Goal: Information Seeking & Learning: Find specific fact

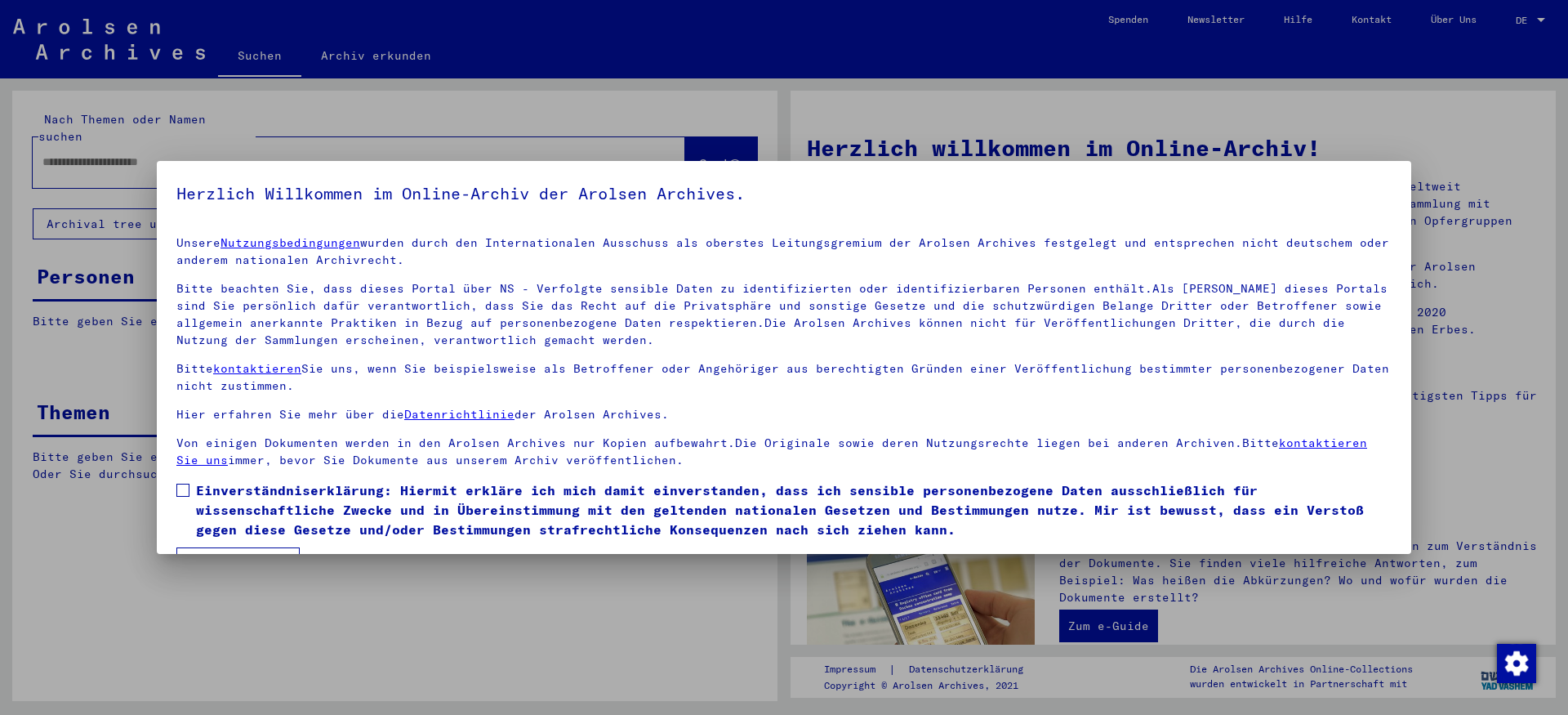
click at [184, 497] on span at bounding box center [183, 490] width 13 height 13
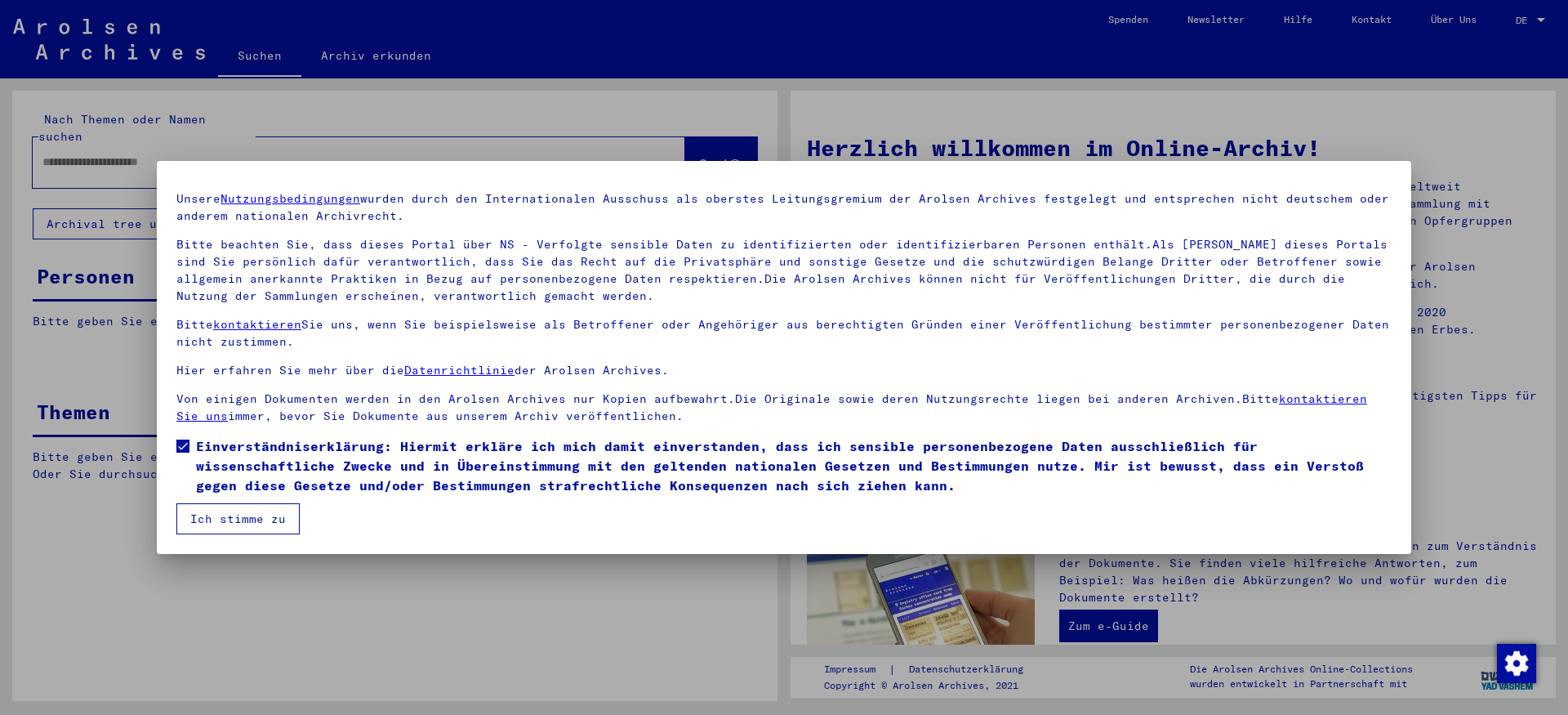
scroll to position [81, 0]
click at [277, 511] on button "Ich stimme zu" at bounding box center [238, 519] width 124 height 31
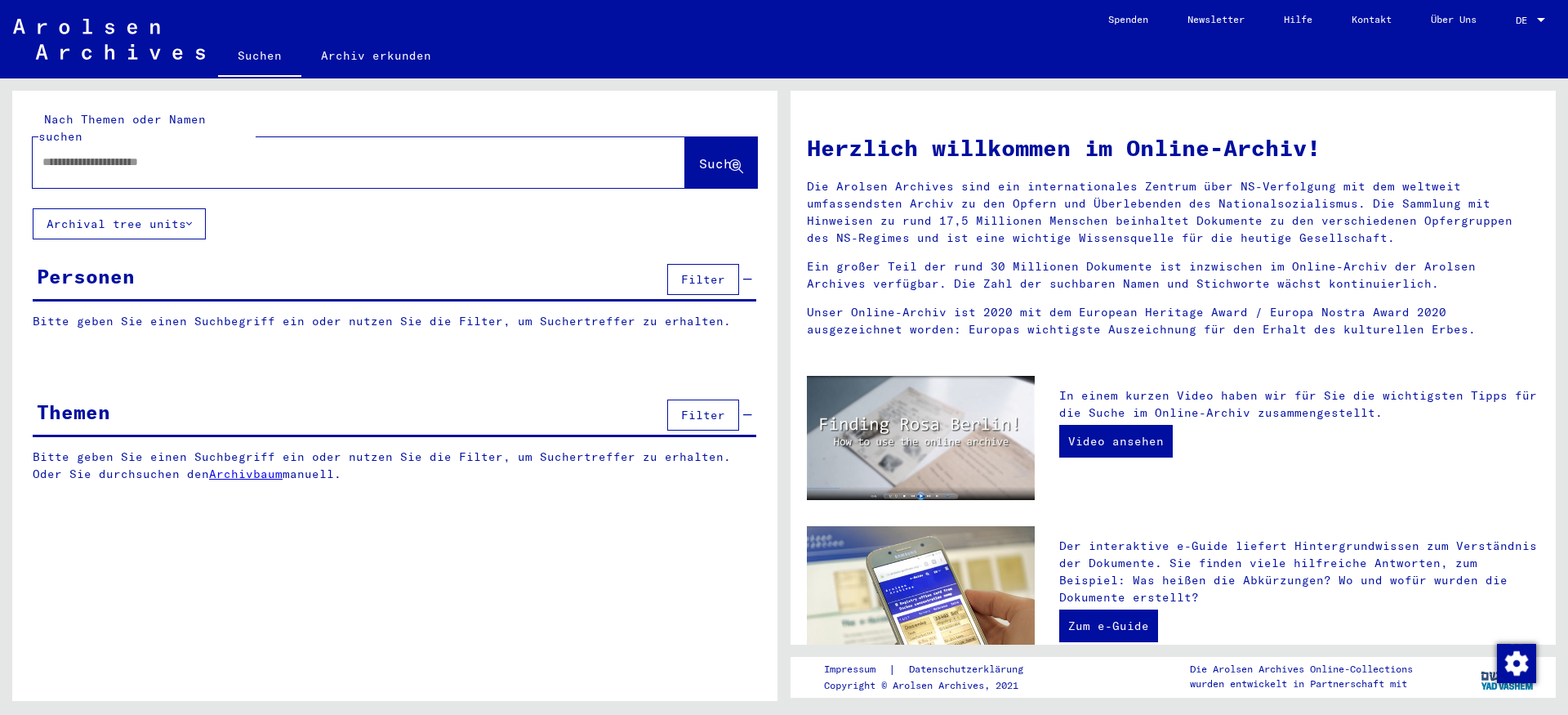
click at [383, 153] on input "text" at bounding box center [338, 161] width 594 height 17
type input "*********"
click at [685, 147] on button "Suche" at bounding box center [721, 162] width 72 height 51
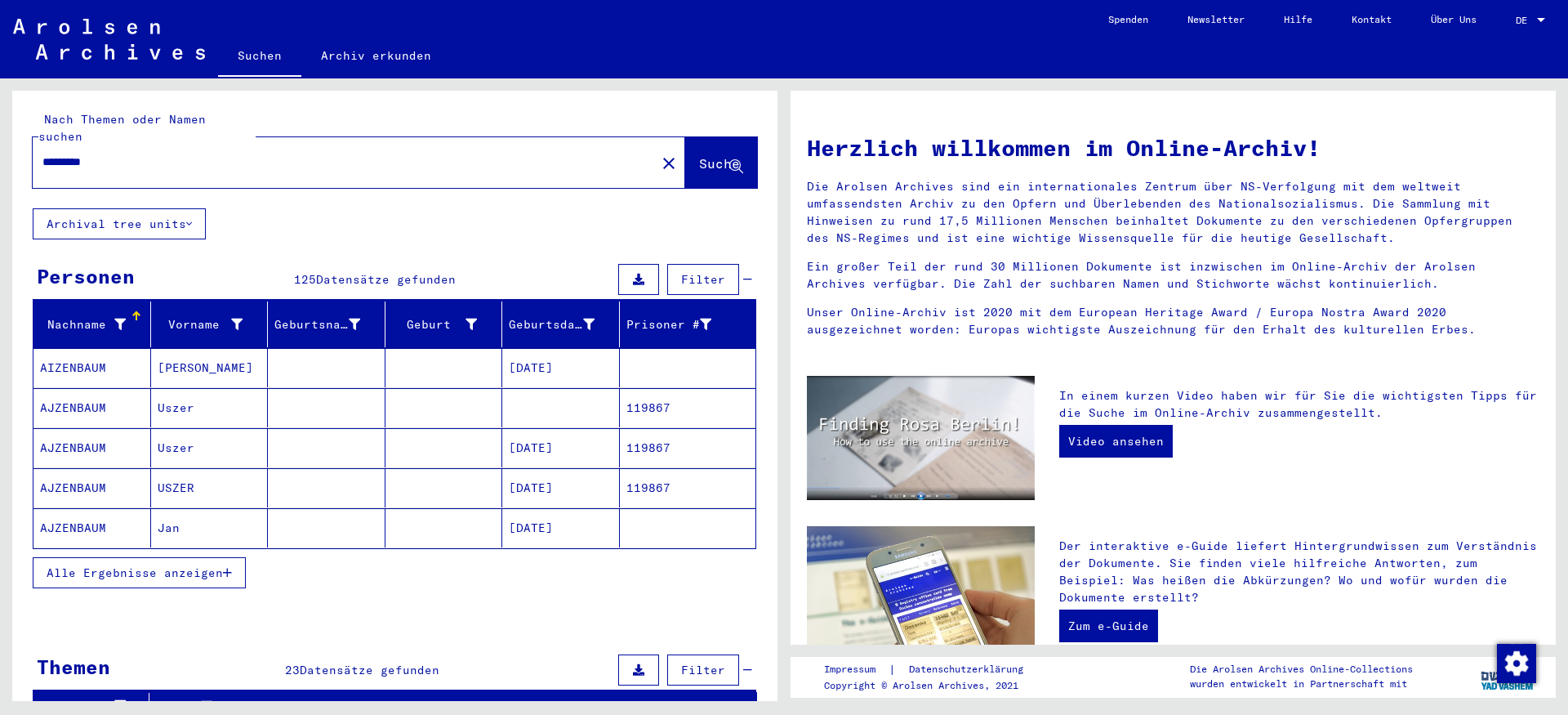
click at [226, 568] on button "Alle Ergebnisse anzeigen" at bounding box center [139, 573] width 213 height 31
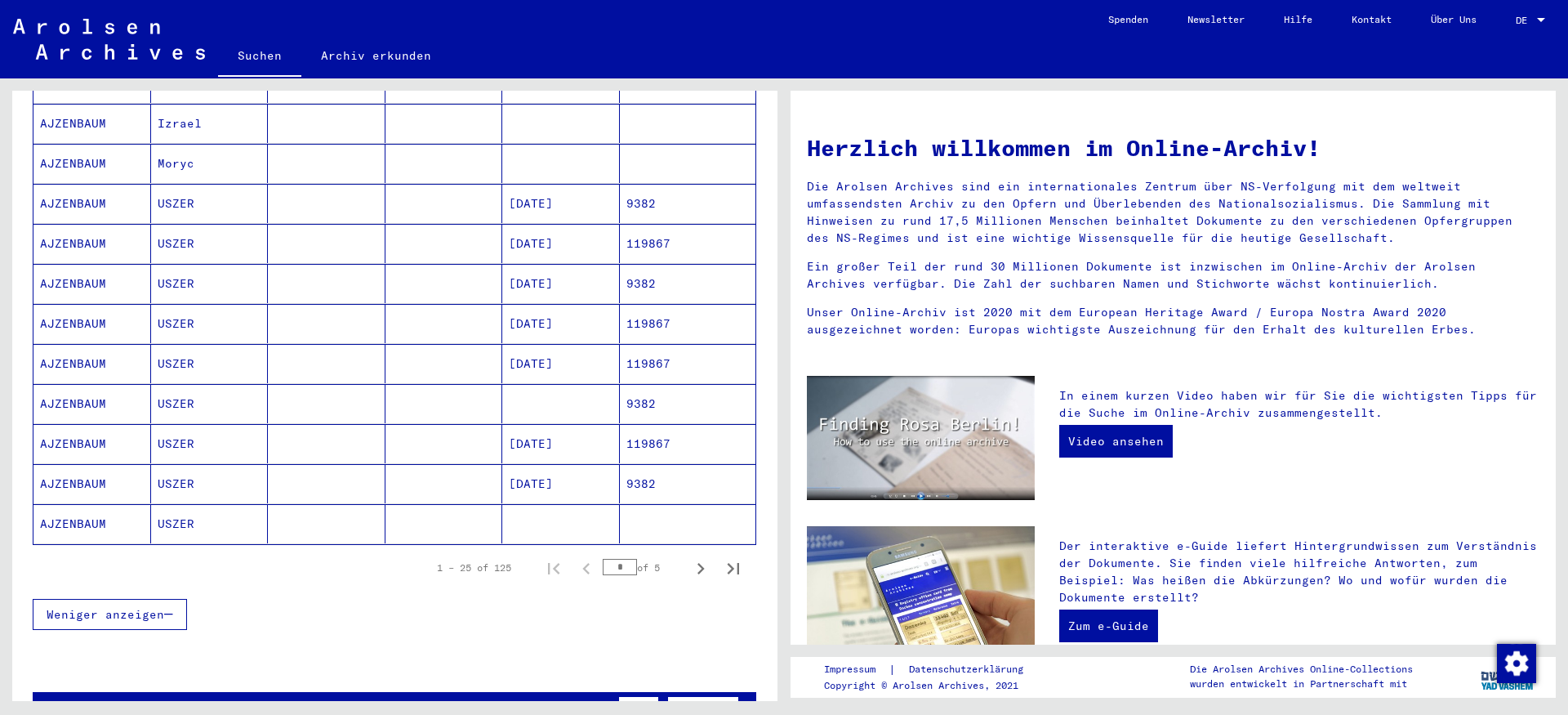
scroll to position [839, 0]
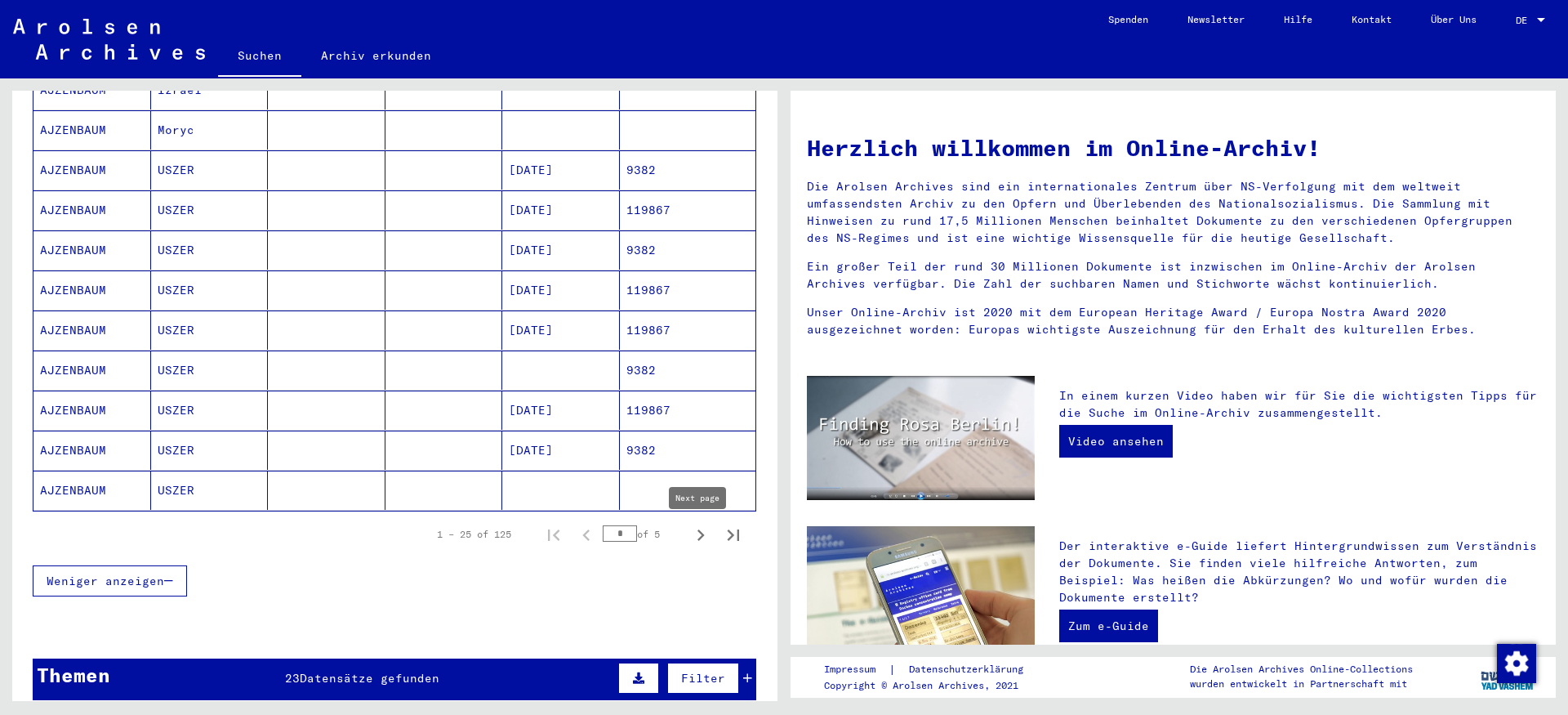
click at [702, 537] on icon "Next page" at bounding box center [701, 536] width 23 height 23
click at [695, 541] on icon "Next page" at bounding box center [701, 536] width 23 height 23
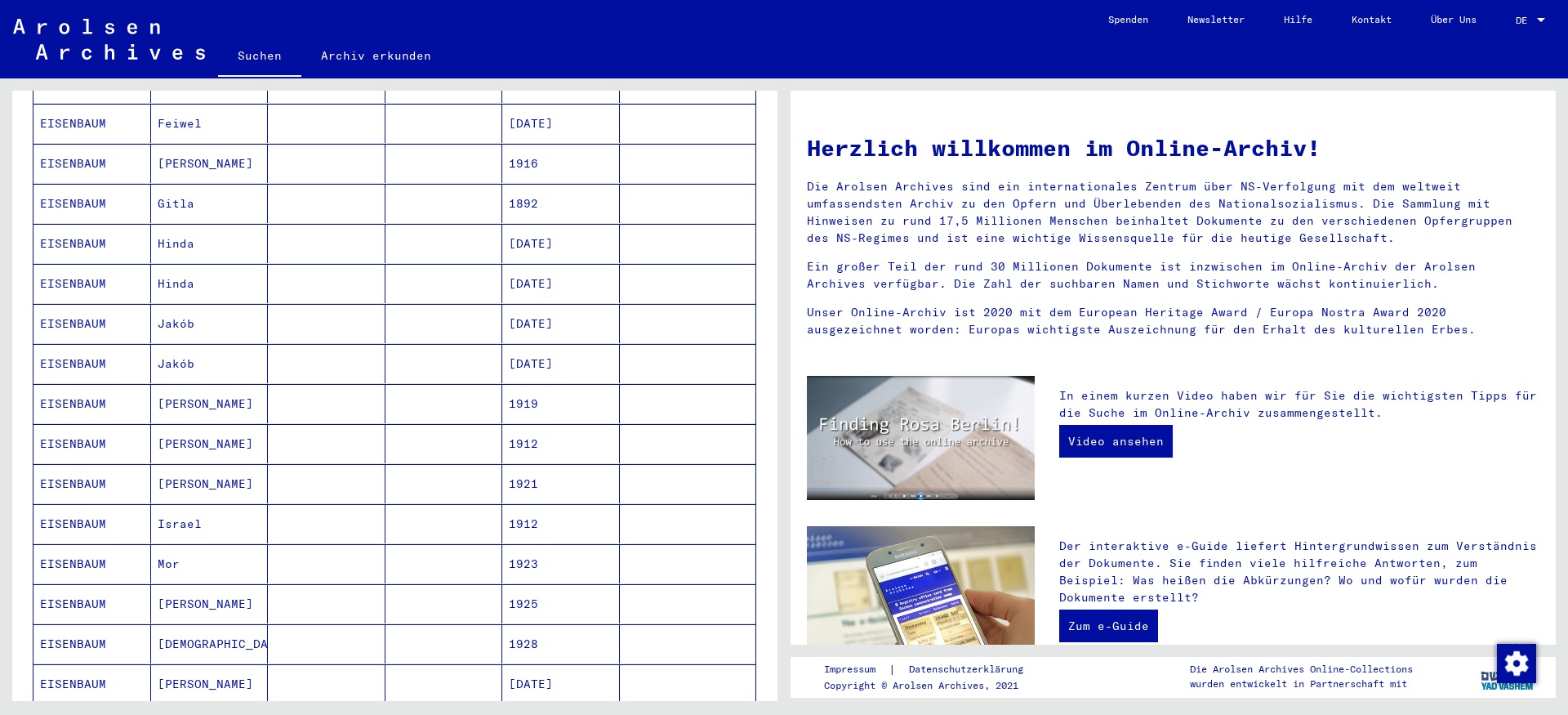
scroll to position [280, 0]
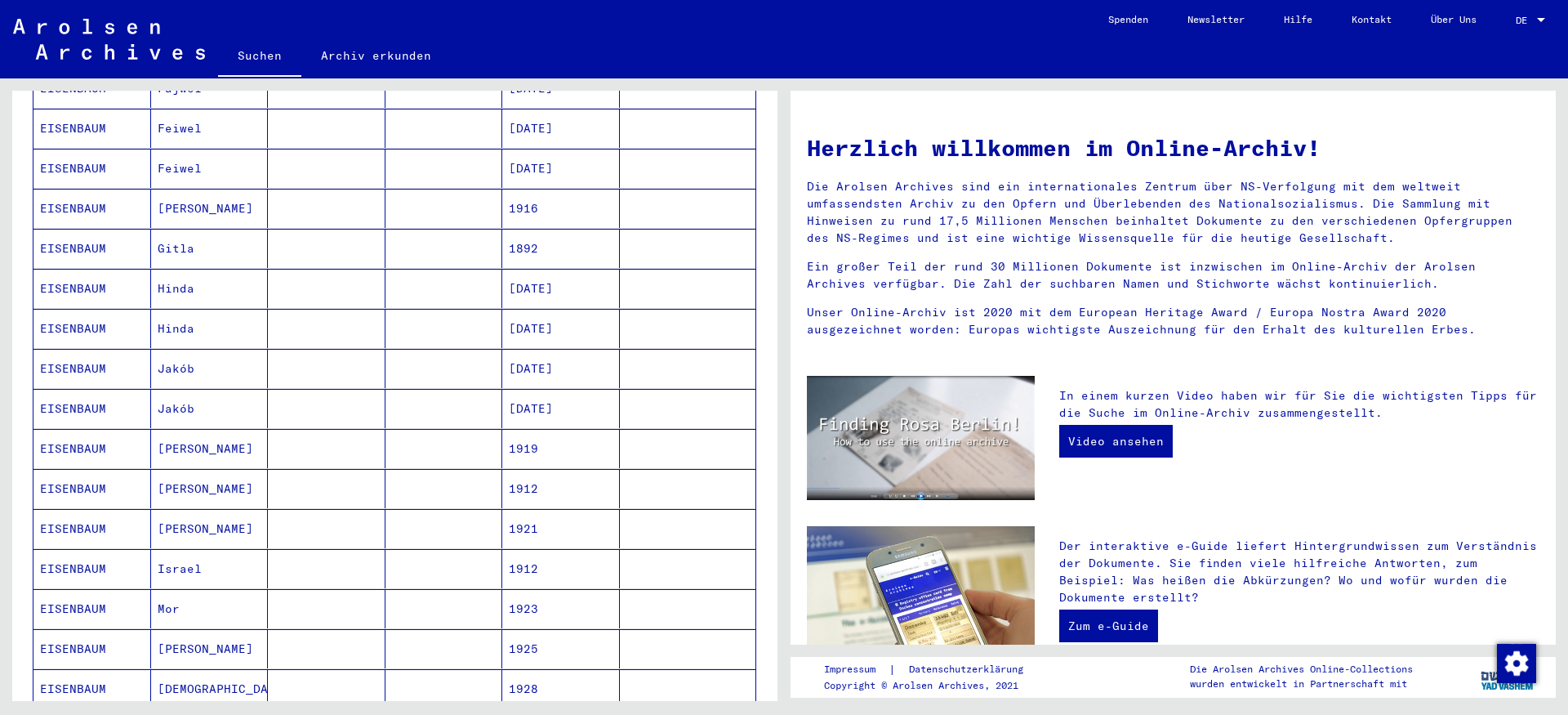
click at [79, 490] on mat-cell "EISENBAUM" at bounding box center [91, 489] width 117 height 39
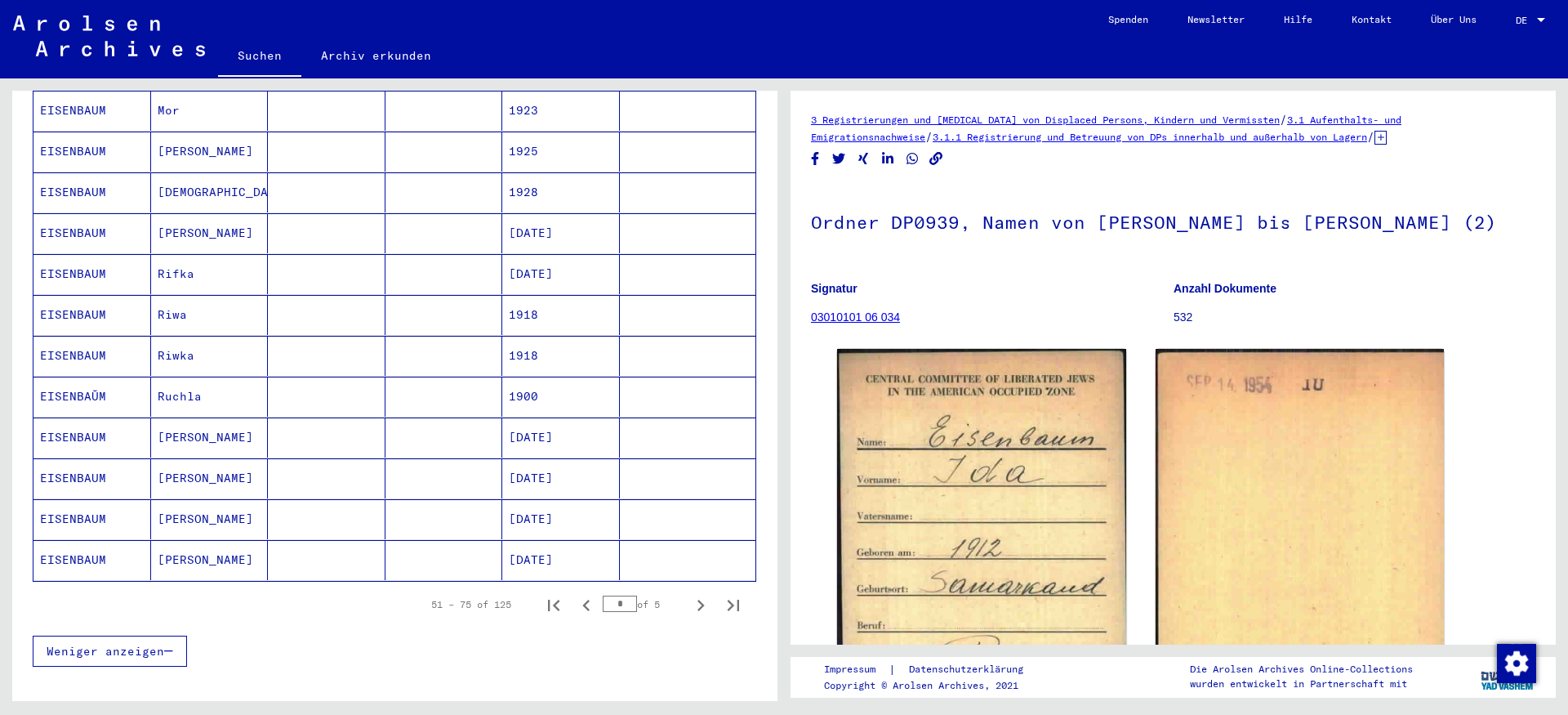
scroll to position [839, 0]
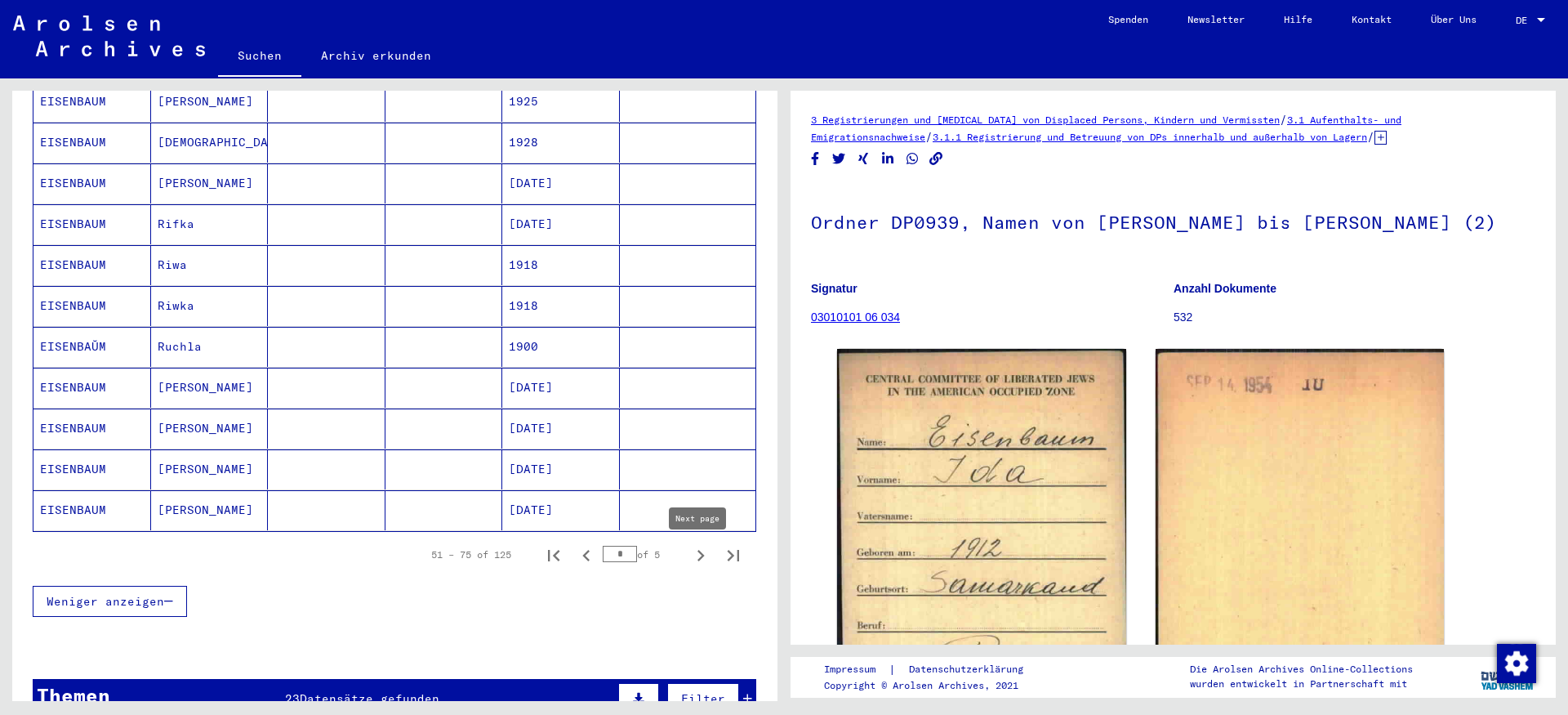
click at [697, 559] on icon "Next page" at bounding box center [701, 556] width 23 height 23
type input "*"
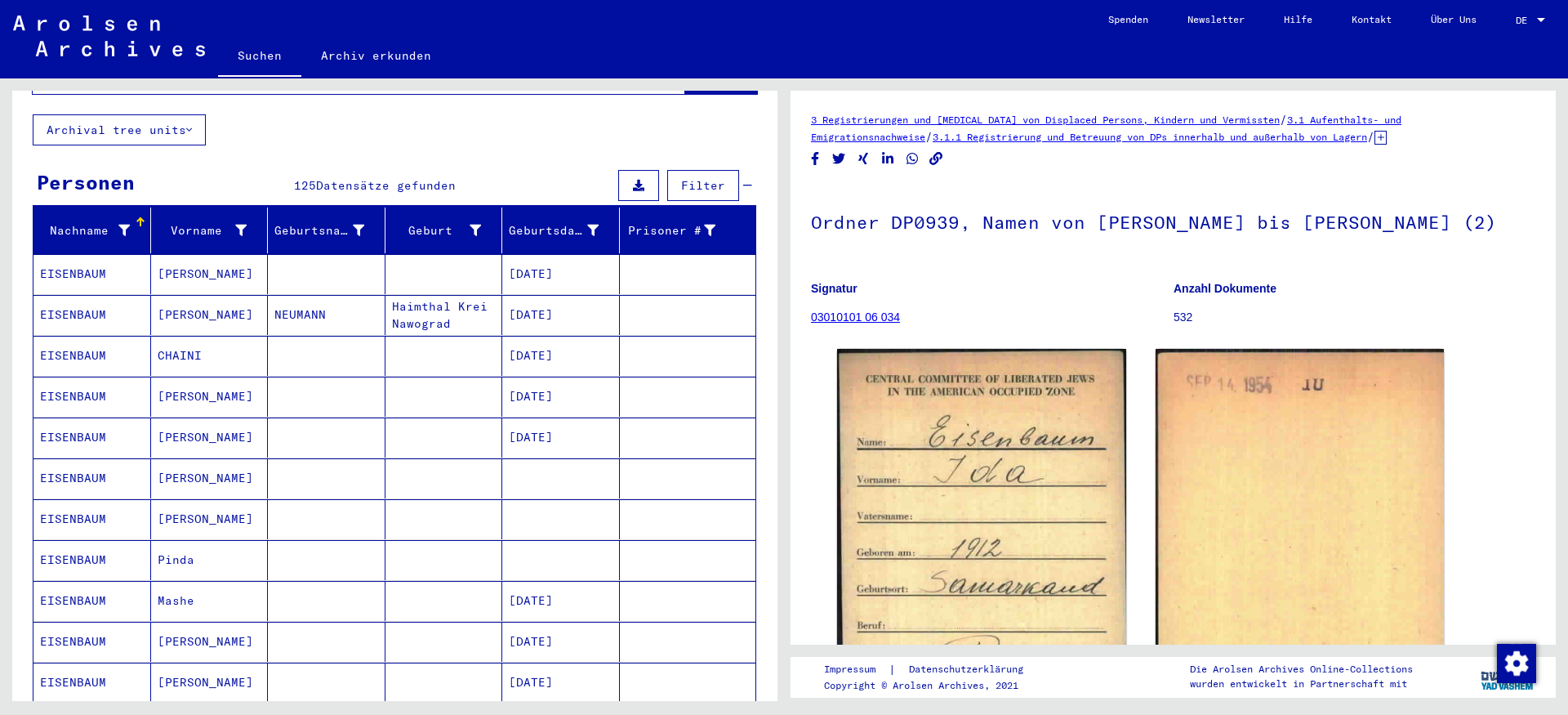
scroll to position [93, 0]
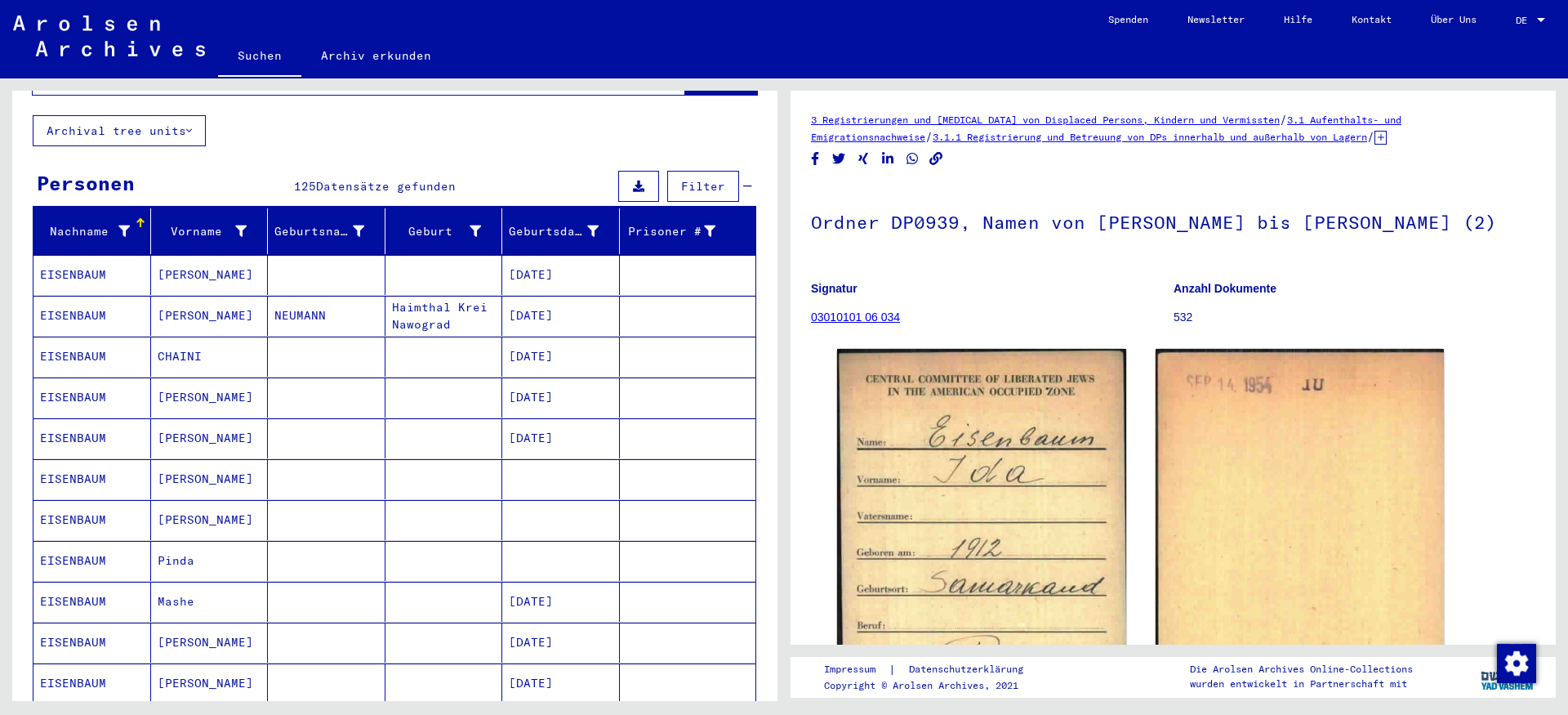
click at [95, 314] on mat-cell "EISENBAUM" at bounding box center [91, 315] width 117 height 40
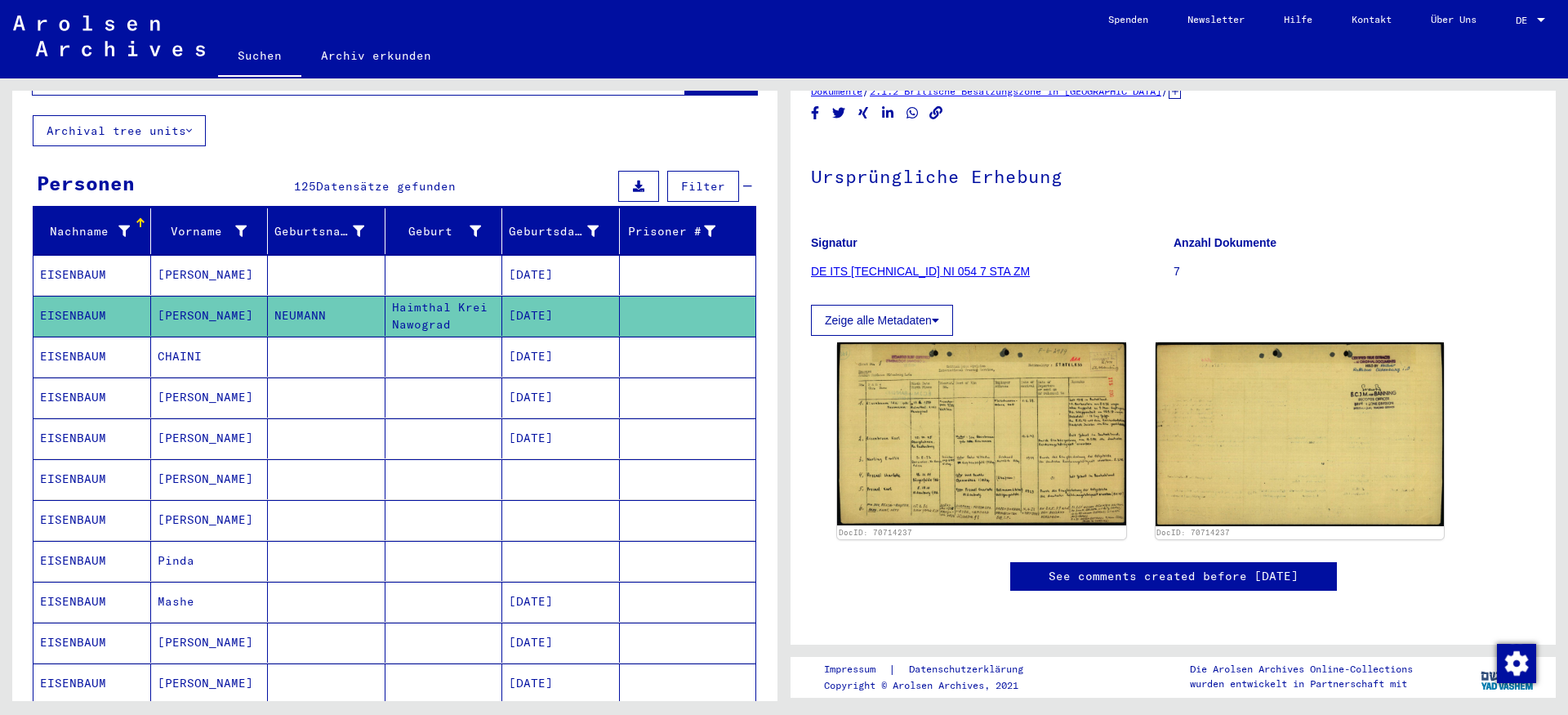
scroll to position [280, 0]
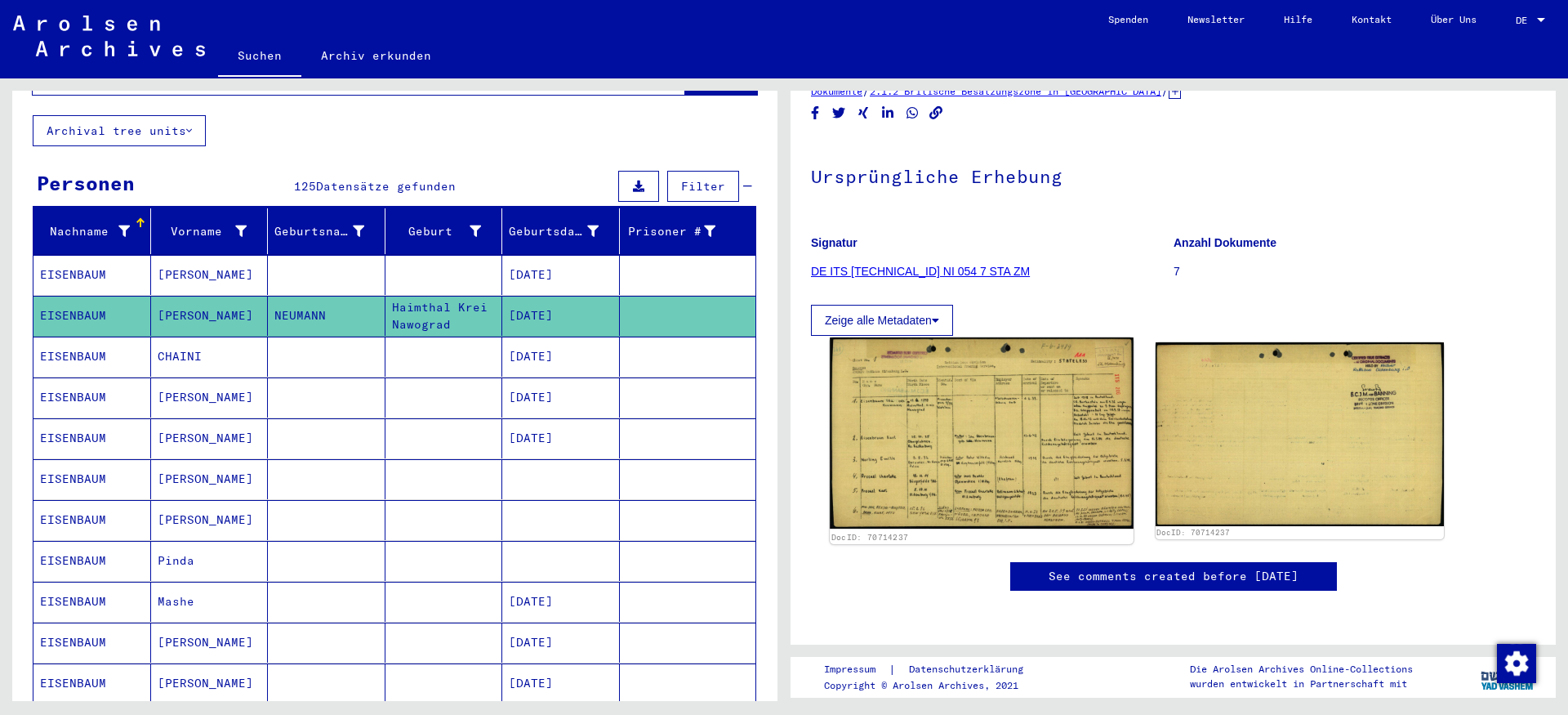
click at [1040, 338] on img at bounding box center [981, 434] width 303 height 192
